Goal: Navigation & Orientation: Find specific page/section

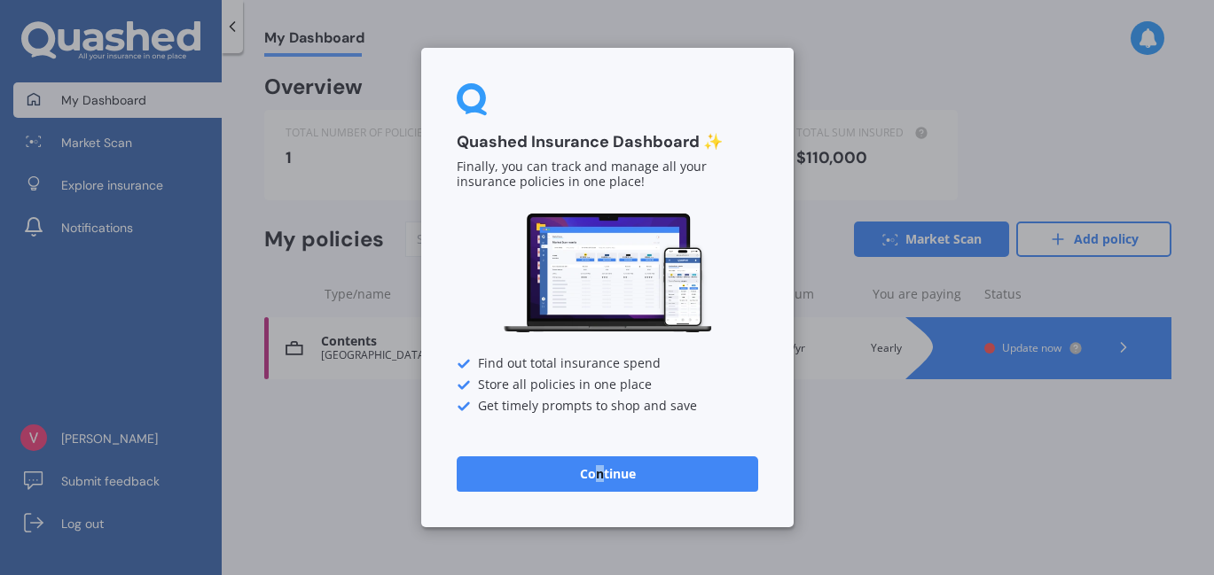
click at [599, 477] on button "Continue" at bounding box center [607, 474] width 301 height 35
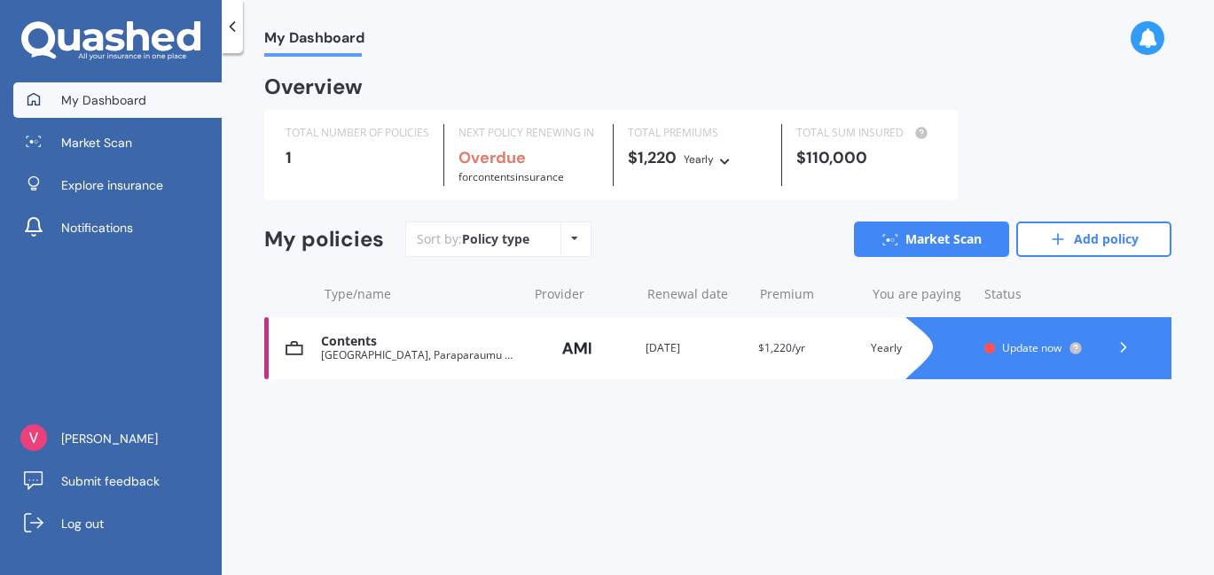
click at [354, 346] on div "Contents" at bounding box center [420, 341] width 198 height 15
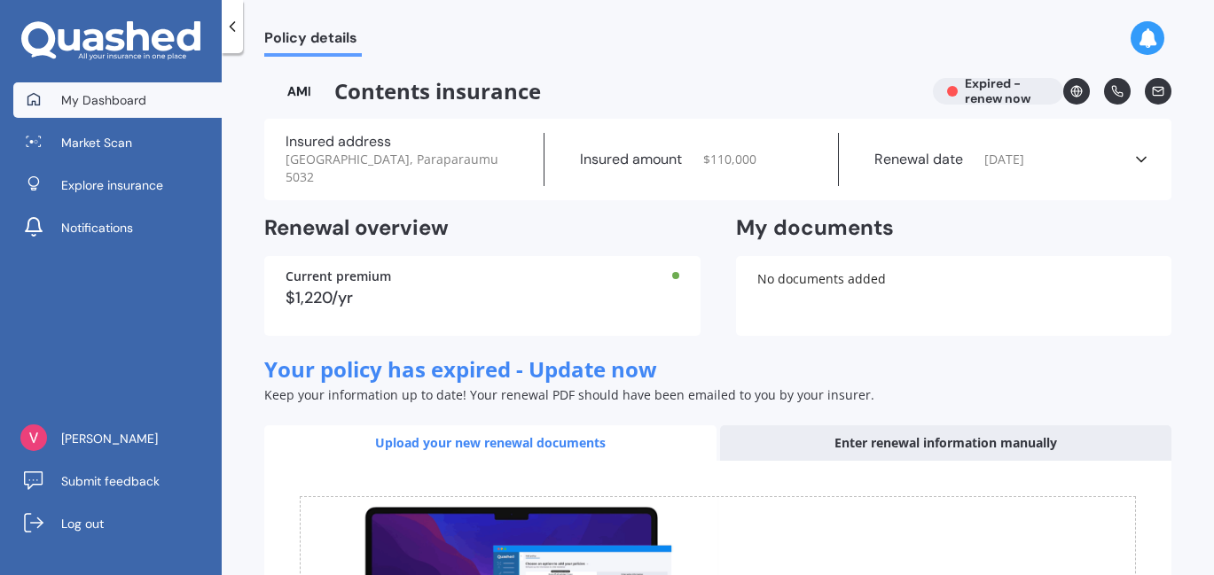
click at [111, 95] on span "My Dashboard" at bounding box center [103, 100] width 85 height 18
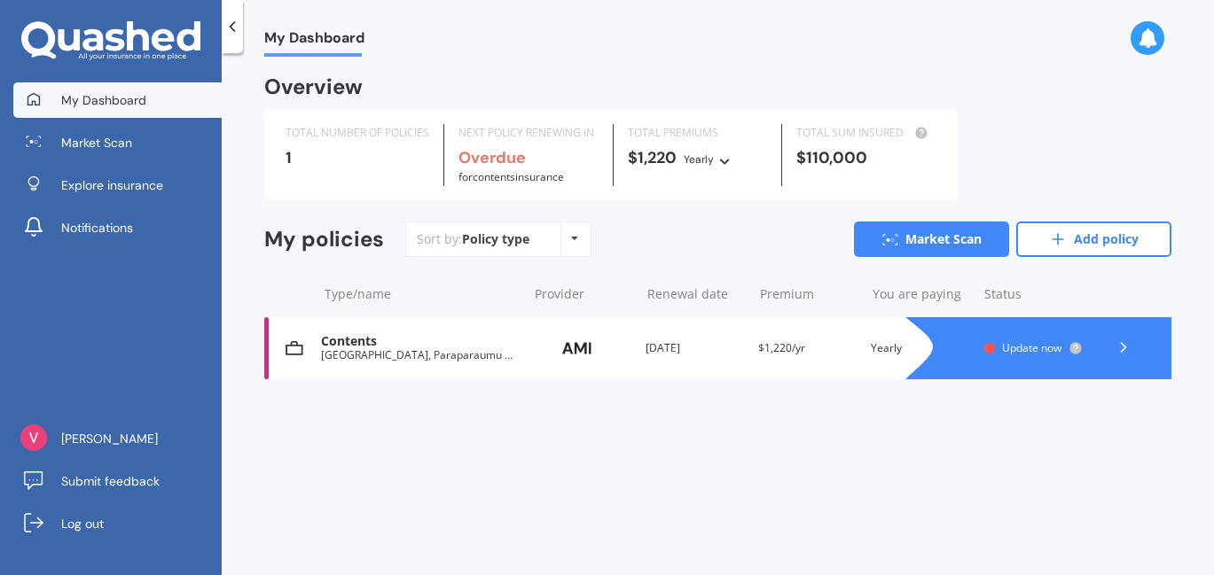
click at [95, 96] on span "My Dashboard" at bounding box center [103, 100] width 85 height 18
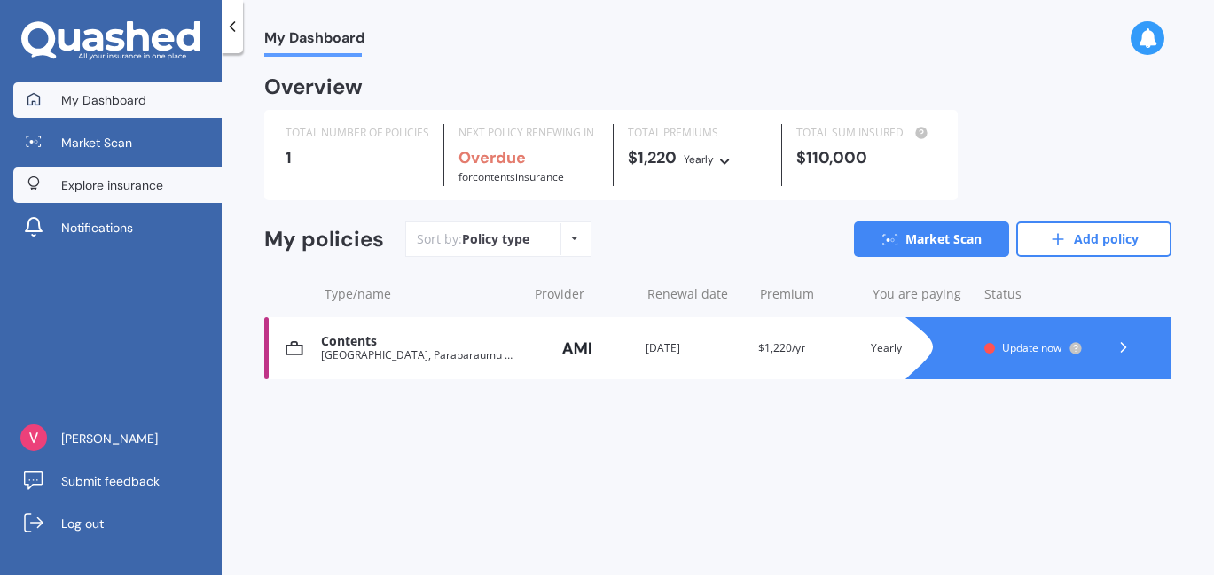
click at [109, 180] on span "Explore insurance" at bounding box center [112, 185] width 102 height 18
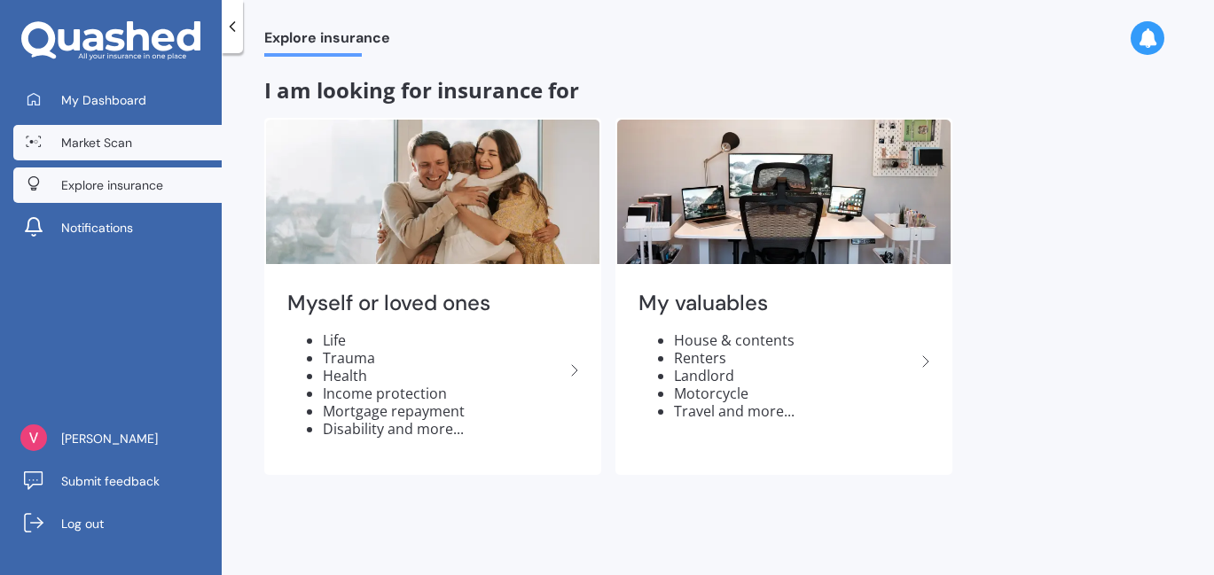
click at [119, 141] on span "Market Scan" at bounding box center [96, 143] width 71 height 18
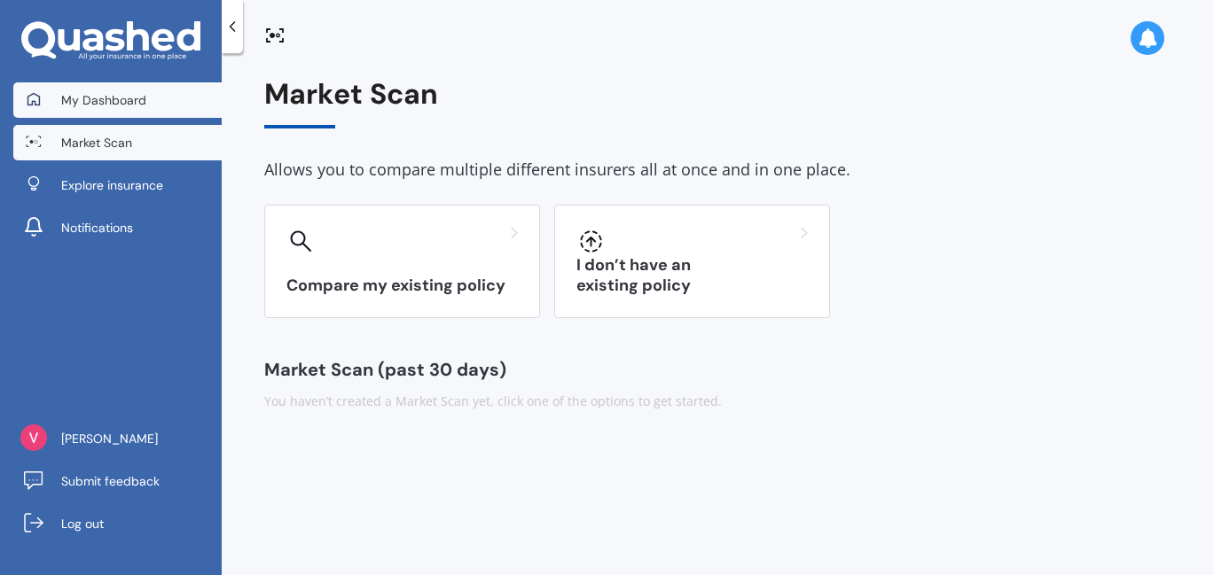
click at [122, 98] on span "My Dashboard" at bounding box center [103, 100] width 85 height 18
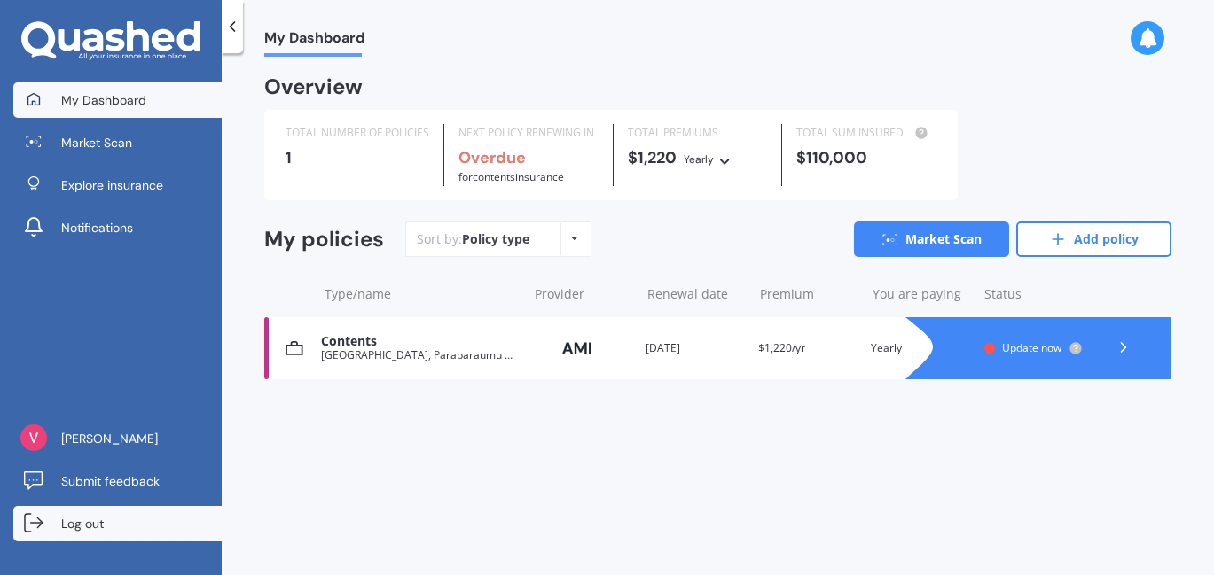
click at [71, 522] on span "Log out" at bounding box center [82, 524] width 43 height 18
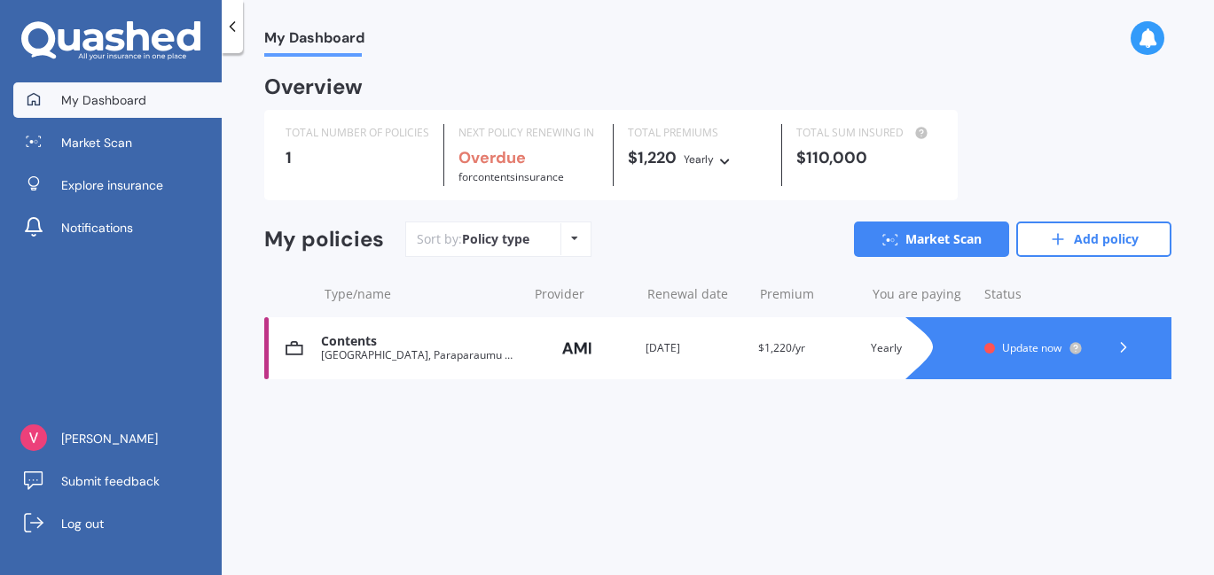
click at [575, 235] on icon at bounding box center [574, 238] width 7 height 11
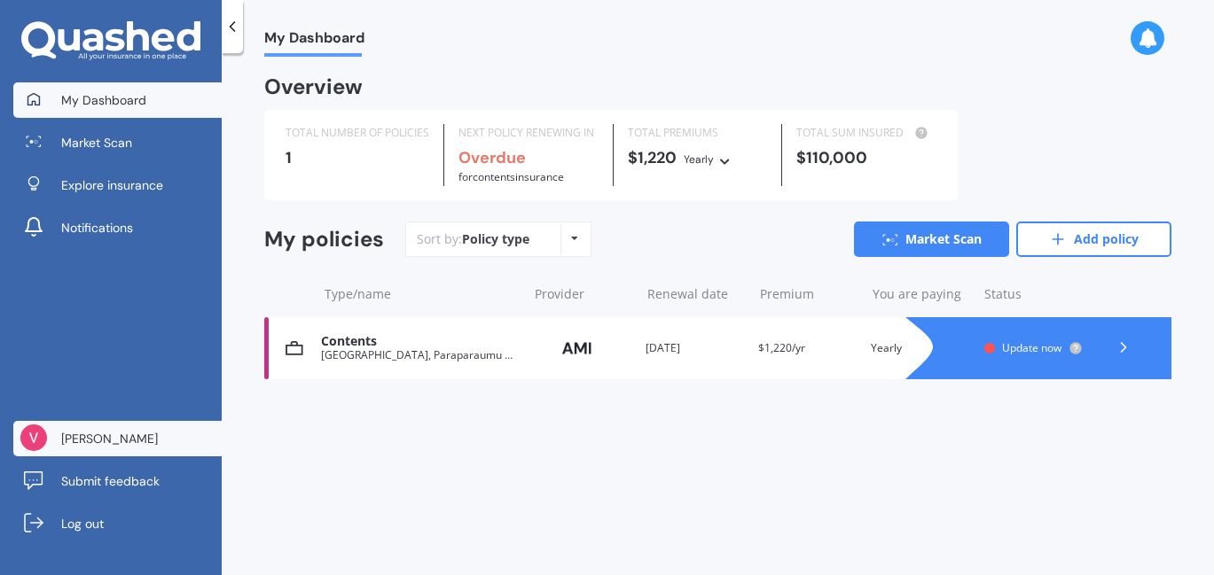
click at [89, 434] on span "[PERSON_NAME]" at bounding box center [109, 439] width 97 height 18
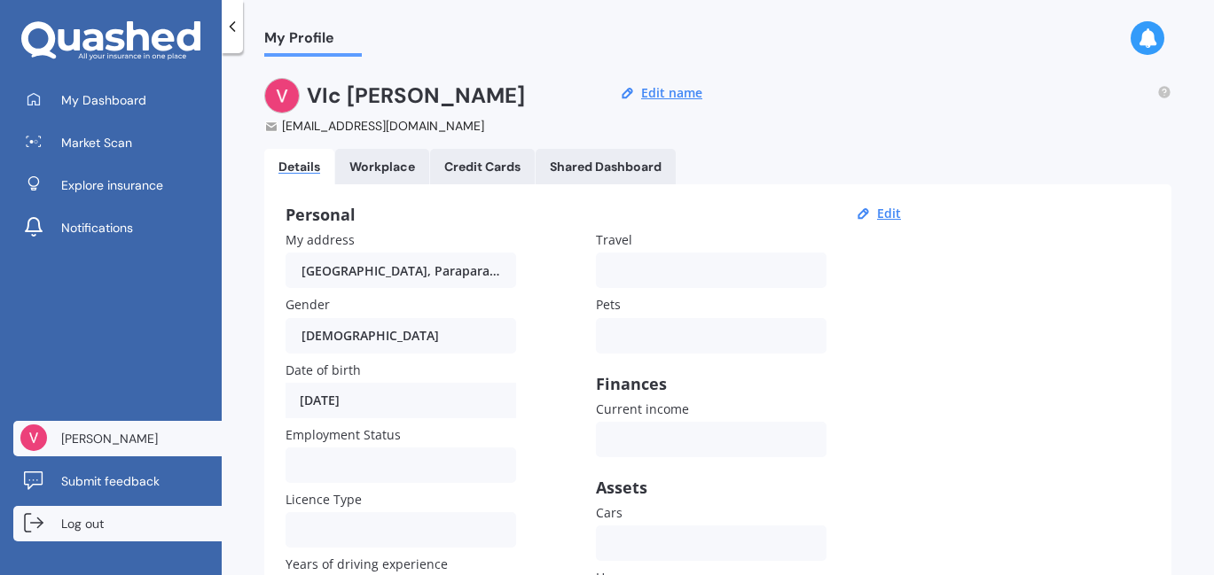
click at [84, 520] on span "Log out" at bounding box center [82, 524] width 43 height 18
